Goal: Task Accomplishment & Management: Manage account settings

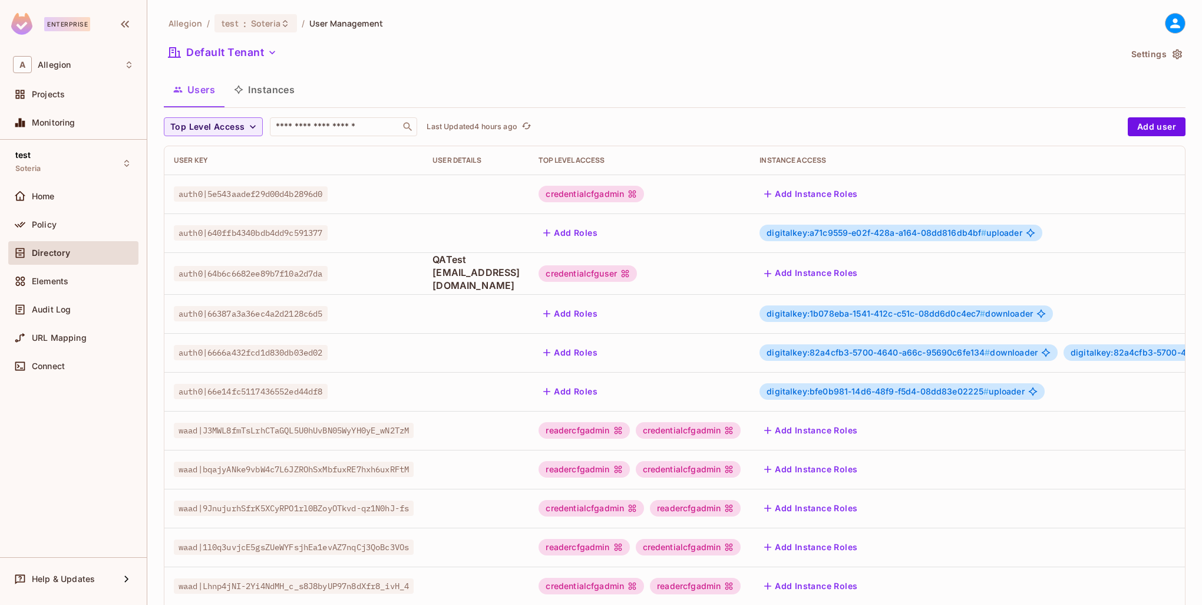
scroll to position [227, 0]
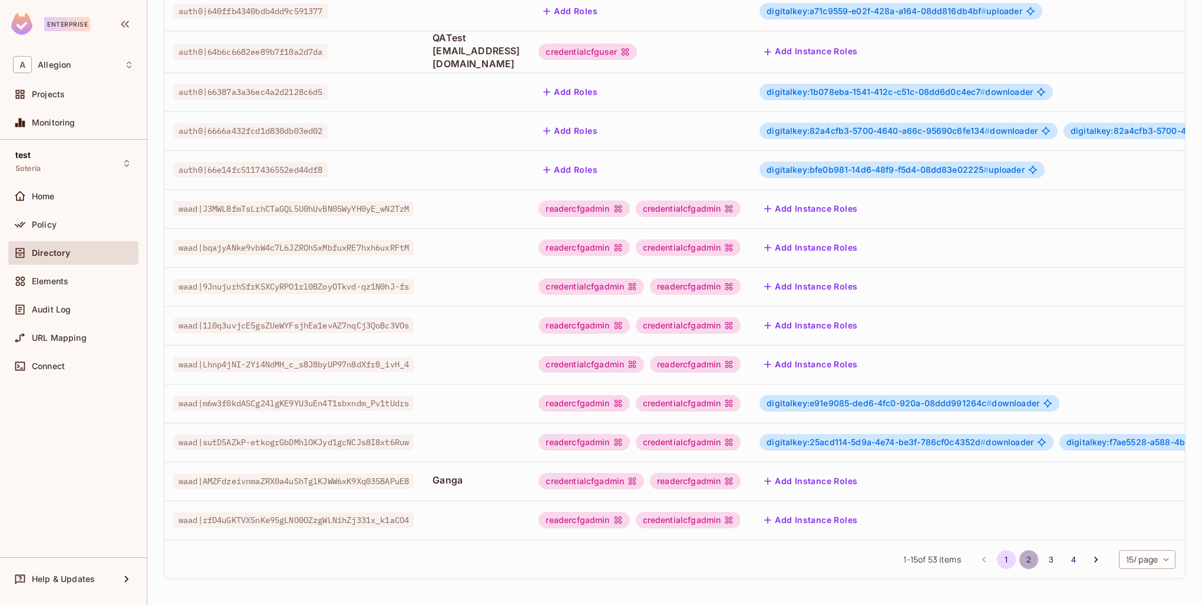
click at [1019, 559] on button "2" at bounding box center [1028, 559] width 19 height 19
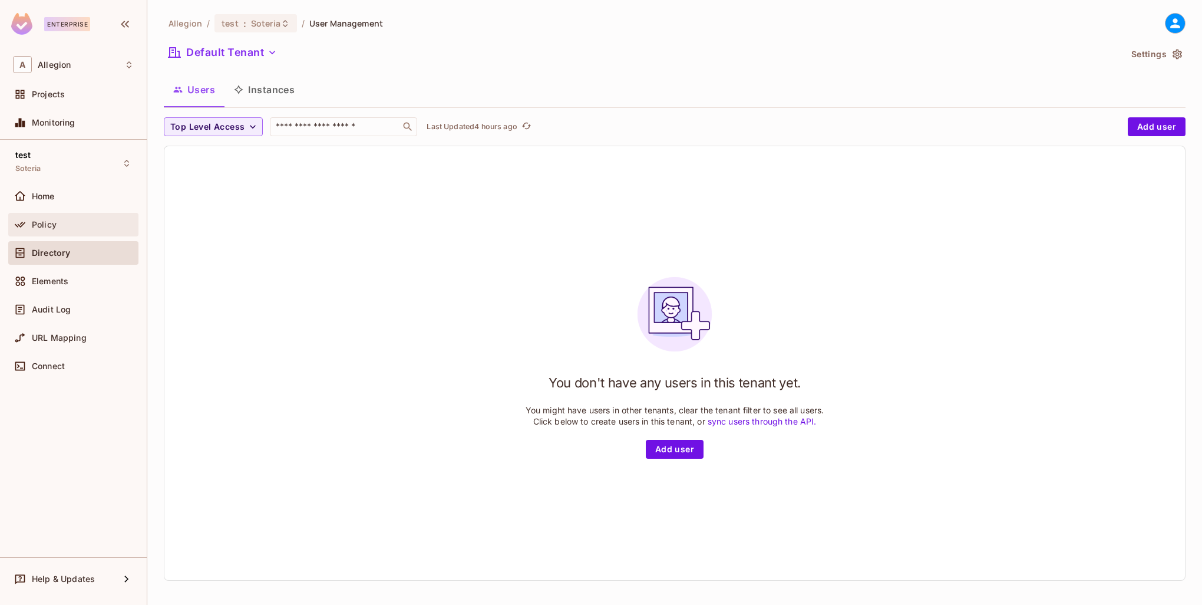
click at [87, 229] on div "Policy" at bounding box center [73, 224] width 121 height 14
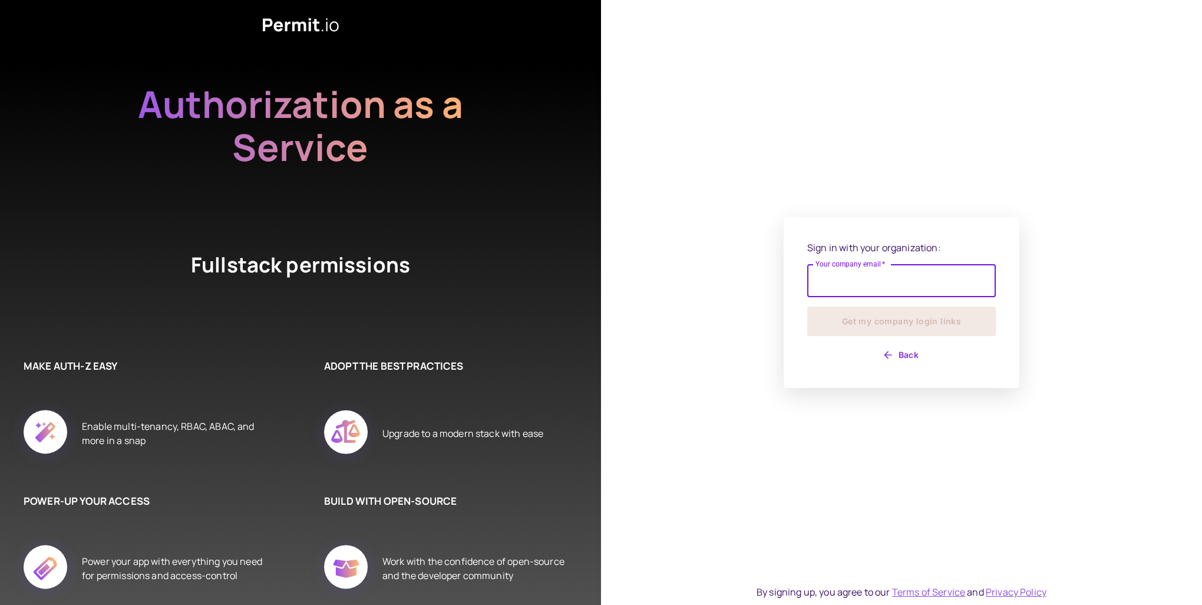
click at [886, 275] on input "Your company email   *" at bounding box center [901, 280] width 189 height 33
type input "**********"
click at [913, 328] on button "Get my company login links" at bounding box center [901, 320] width 189 height 29
